Goal: Task Accomplishment & Management: Manage account settings

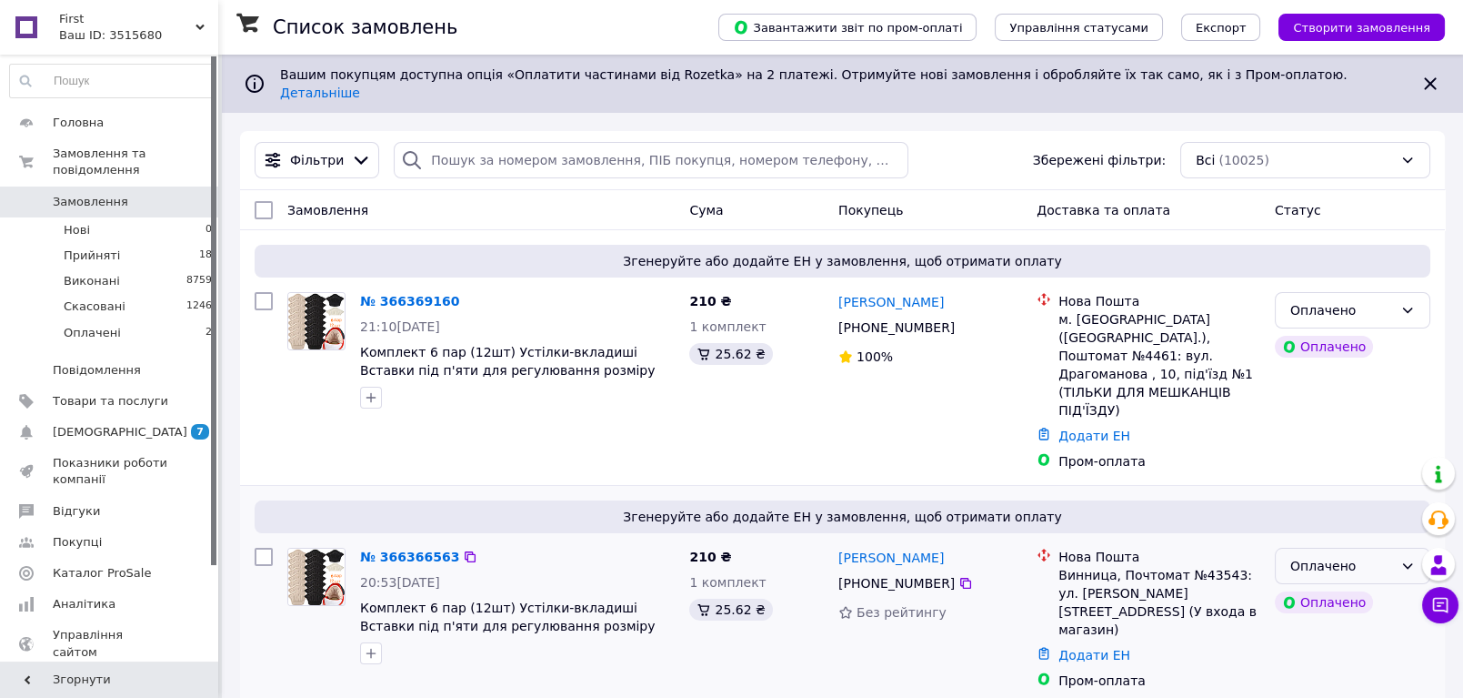
click at [1323, 556] on div "Оплачено" at bounding box center [1342, 566] width 103 height 20
click at [1324, 552] on li "Прийнято" at bounding box center [1353, 554] width 154 height 33
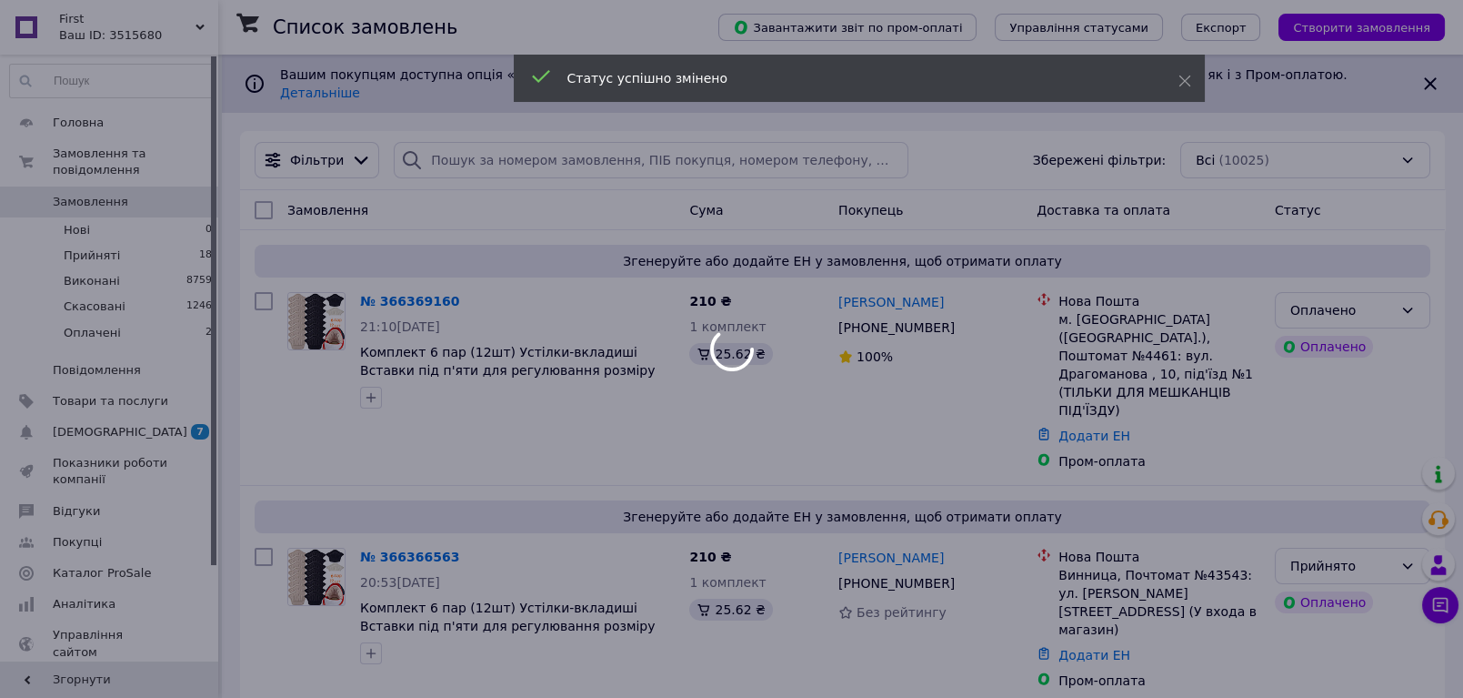
click at [1337, 293] on div at bounding box center [731, 349] width 1463 height 698
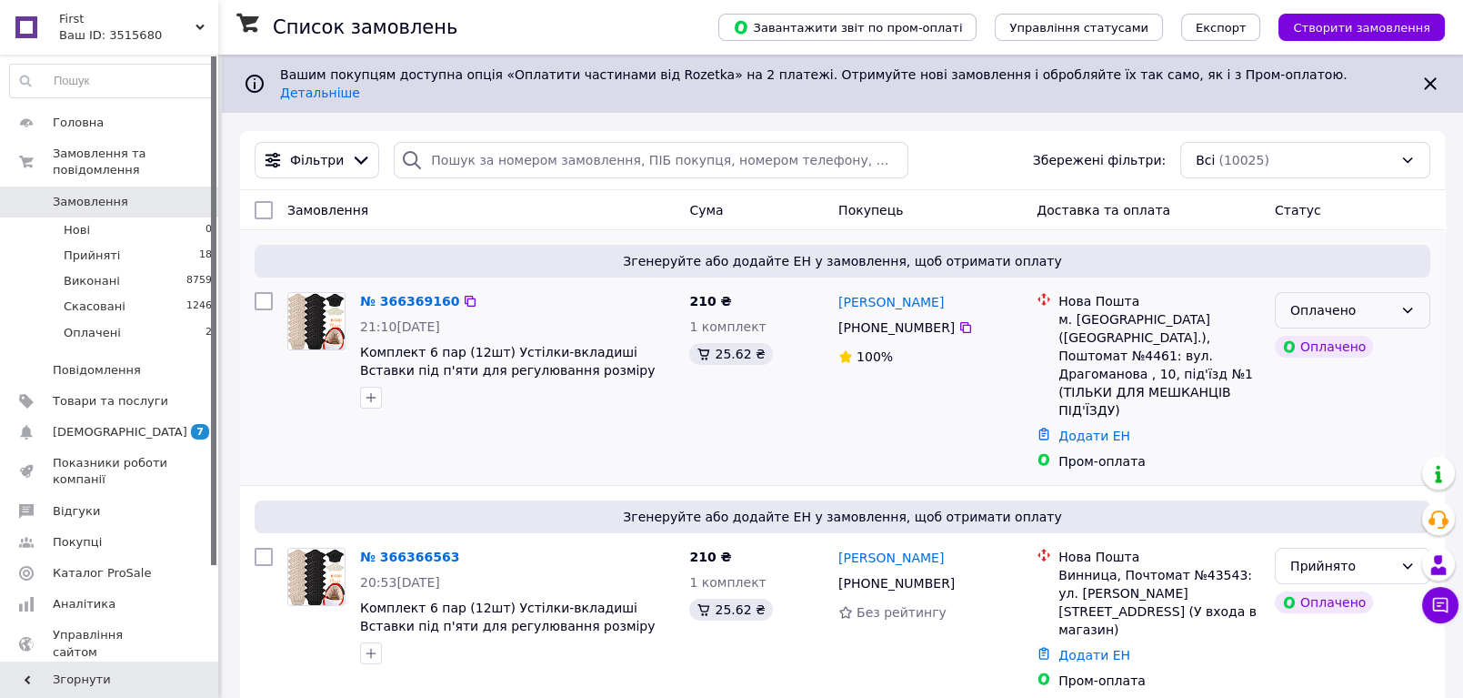
click at [1346, 300] on div "Оплачено" at bounding box center [1342, 310] width 103 height 20
click at [1324, 328] on li "Прийнято" at bounding box center [1353, 334] width 154 height 33
